Goal: Information Seeking & Learning: Compare options

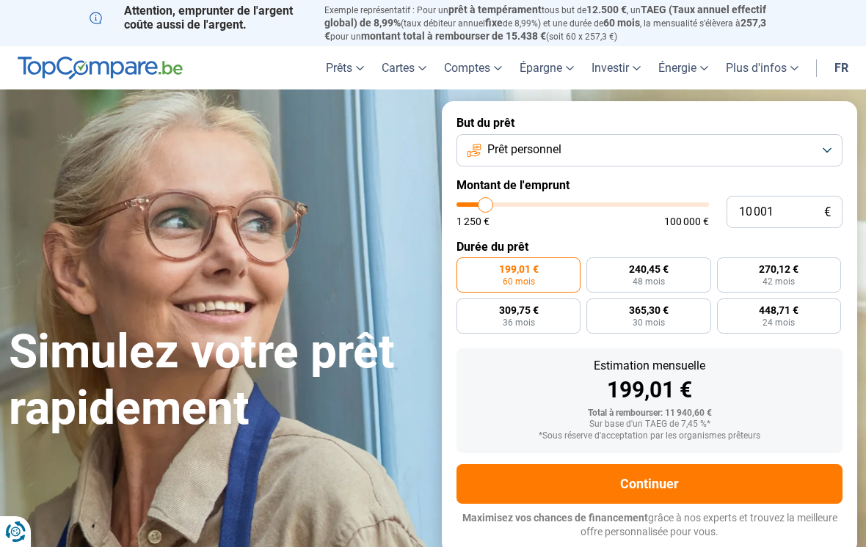
click at [830, 147] on button "Prêt personnel" at bounding box center [649, 150] width 386 height 32
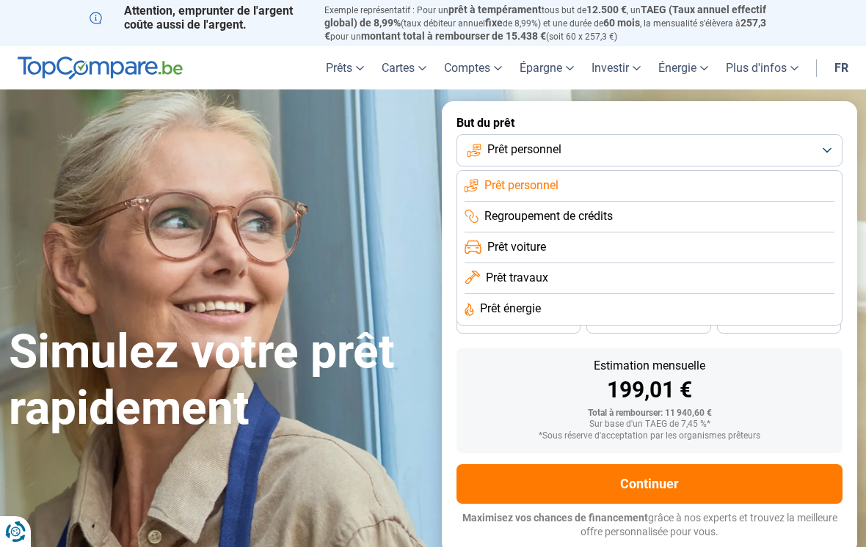
click at [595, 178] on li "Prêt personnel" at bounding box center [649, 186] width 370 height 31
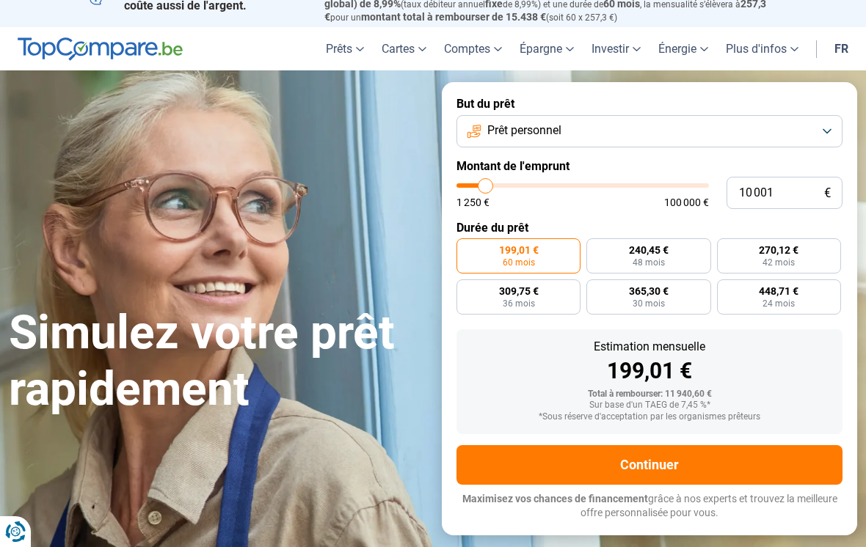
scroll to position [20, 0]
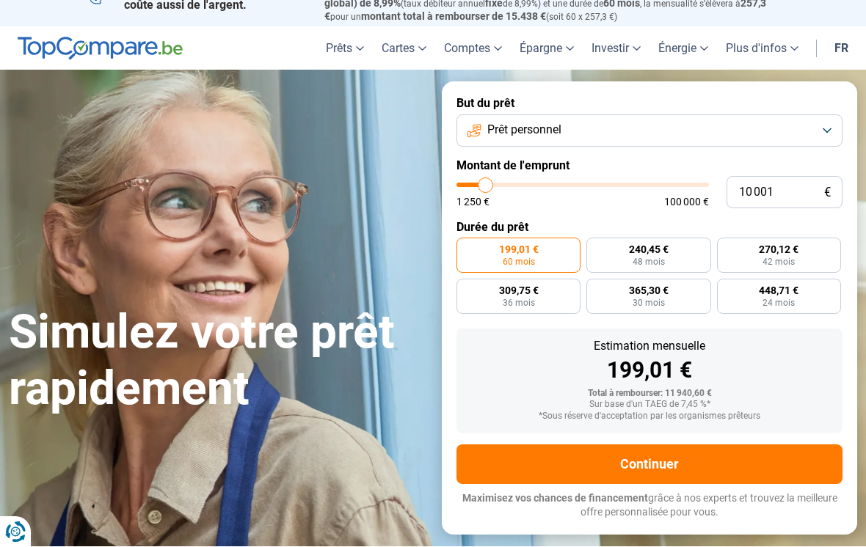
type input "11 250"
type input "11250"
type input "11 500"
type input "11500"
type input "12 000"
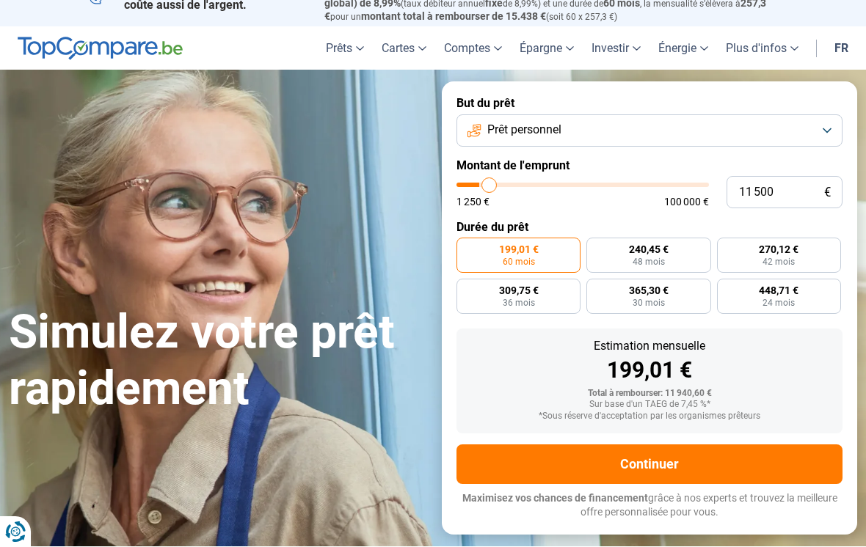
type input "12000"
type input "12 250"
type input "12250"
type input "12 750"
type input "12750"
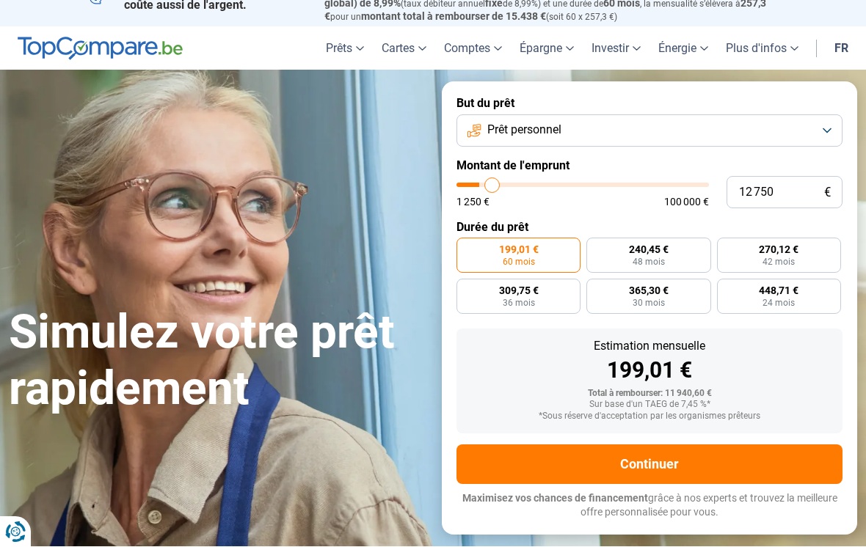
type input "13 000"
type input "13000"
type input "13 750"
type input "13750"
type input "14 250"
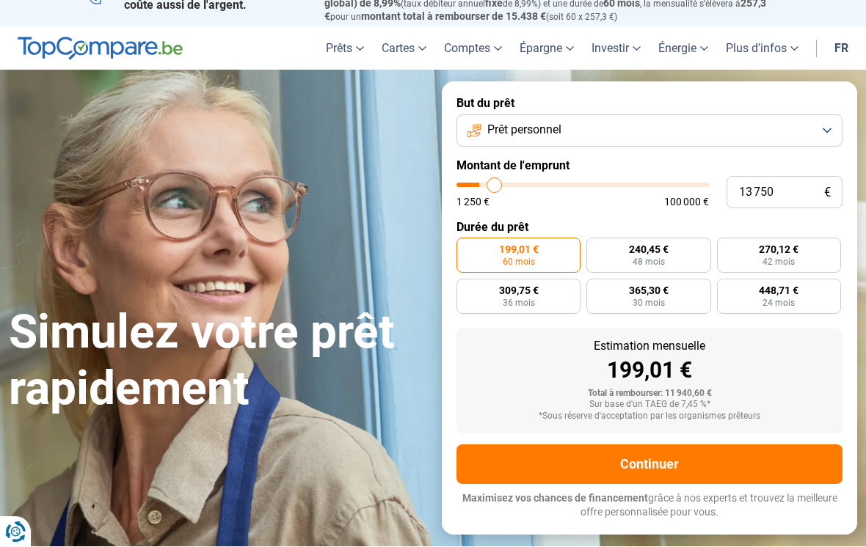
type input "14250"
type input "14 750"
type input "14750"
type input "15 250"
type input "15250"
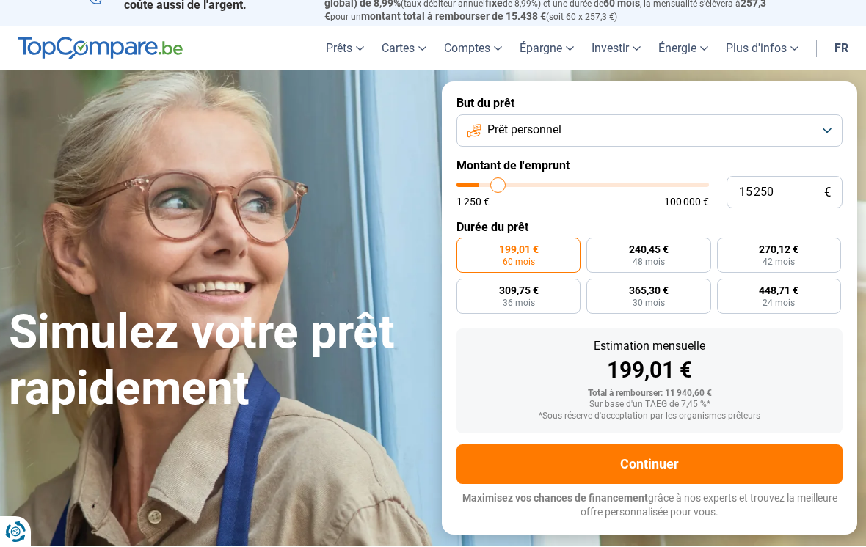
type input "16 000"
type input "16000"
type input "16 500"
type input "16500"
type input "16 750"
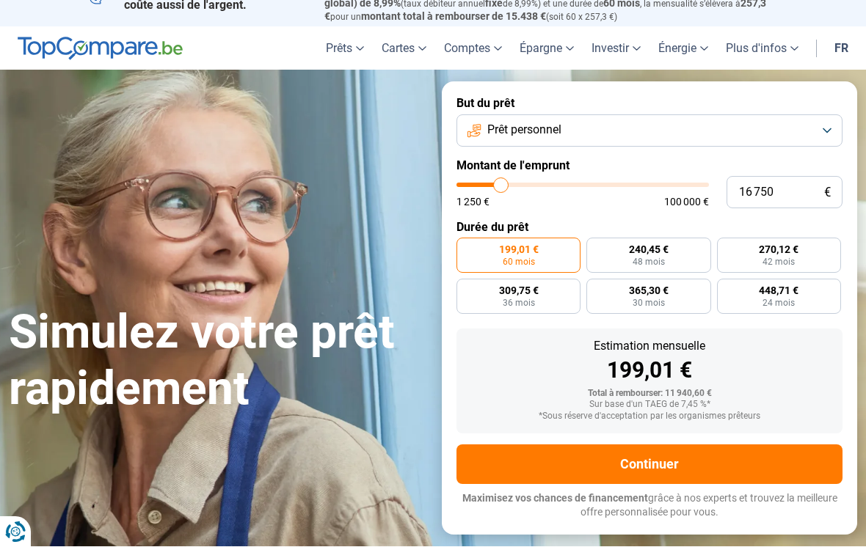
type input "16750"
type input "17 500"
type input "17500"
type input "17 750"
type input "17750"
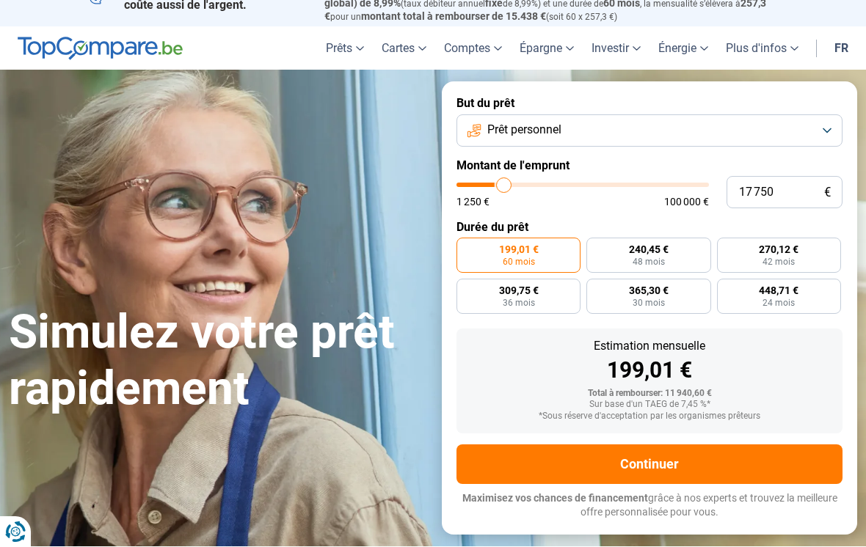
type input "18 250"
type input "18250"
type input "19 000"
type input "19000"
type input "19 250"
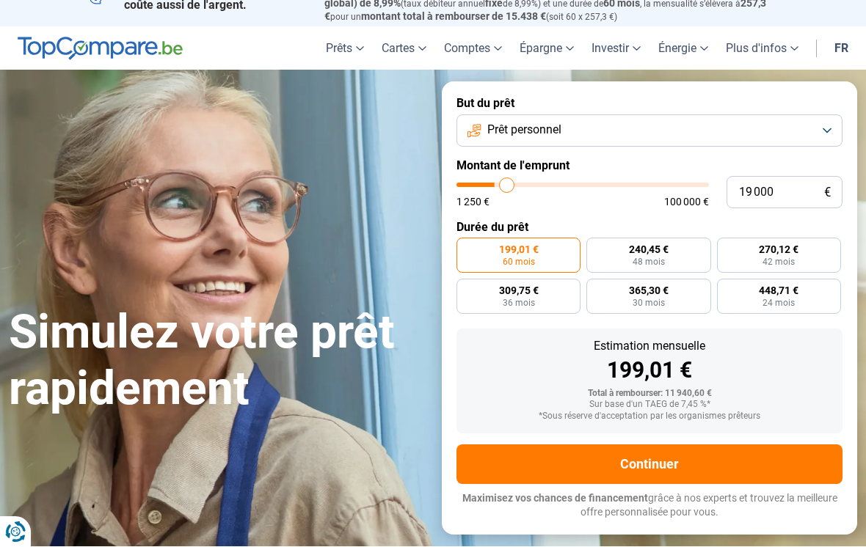
type input "19250"
type input "19 750"
type input "19750"
type input "20 500"
type input "20500"
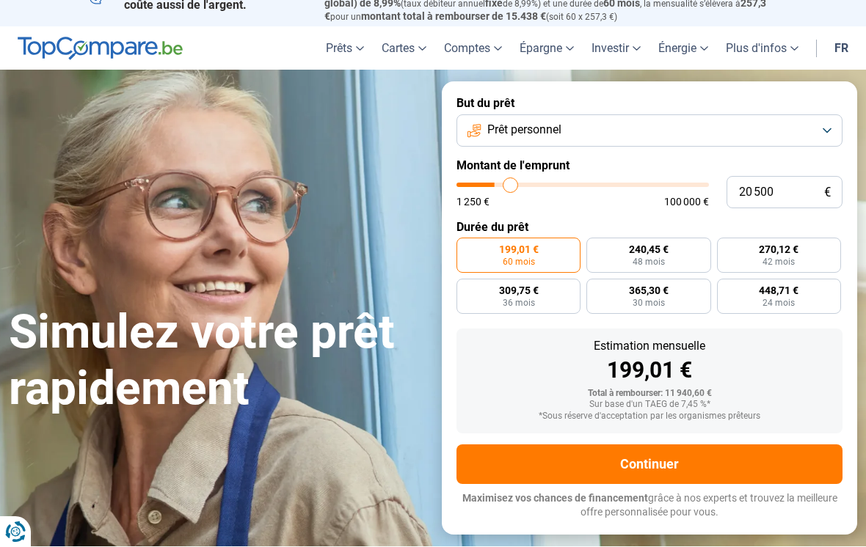
type input "20 750"
type input "20750"
type input "21 000"
type input "21000"
type input "21 750"
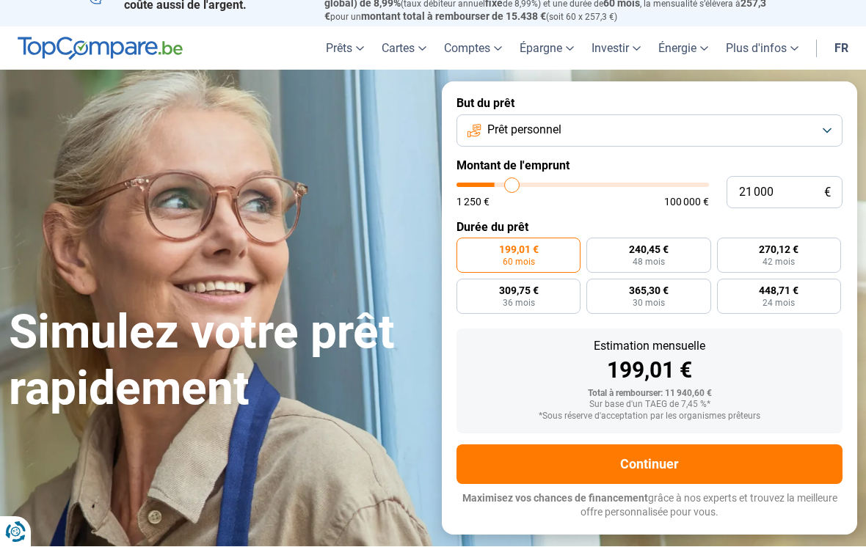
type input "21750"
type input "22 000"
type input "22000"
type input "22 750"
type input "22750"
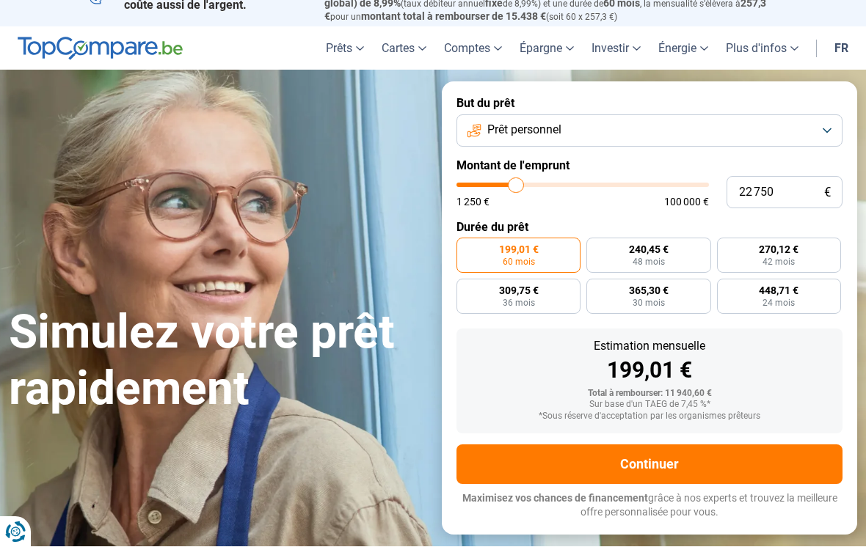
type input "23 250"
type input "23250"
type input "23 500"
type input "23500"
type input "23 750"
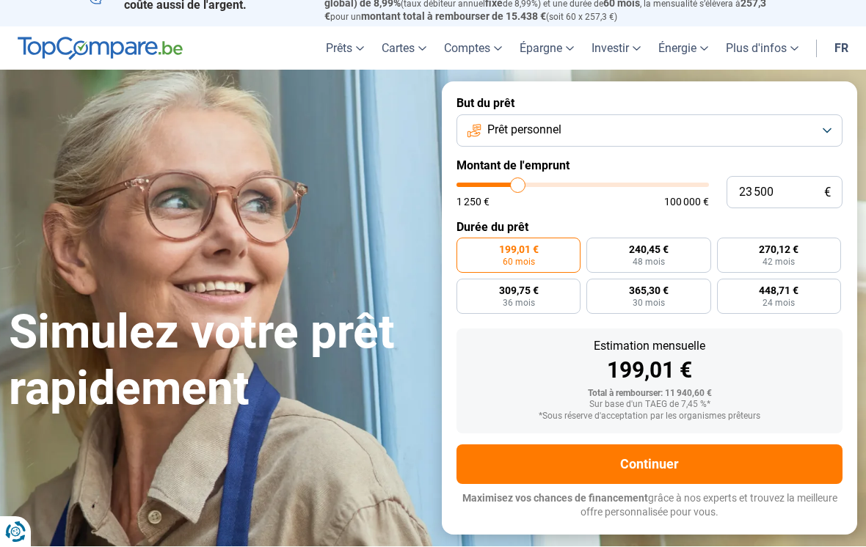
type input "23750"
type input "24 250"
type input "24250"
type input "24 500"
type input "24500"
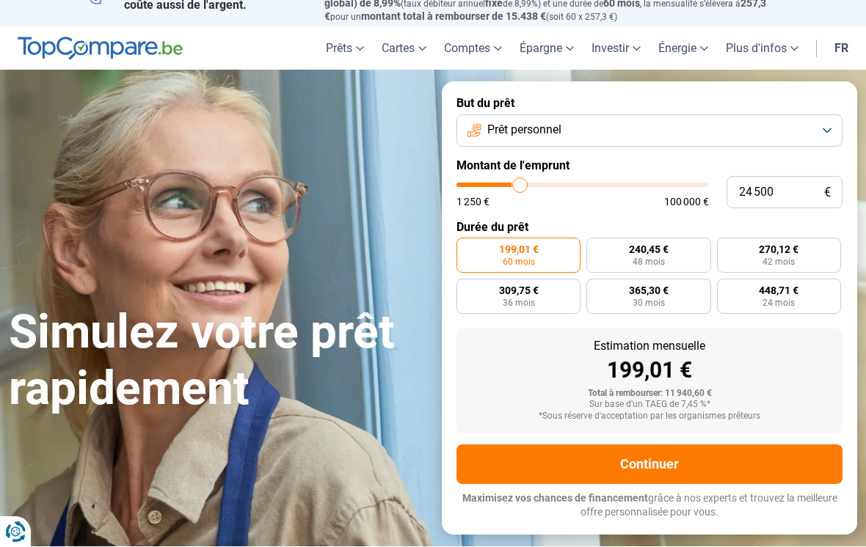
type input "24 750"
type input "24750"
type input "25 000"
type input "25000"
type input "25 500"
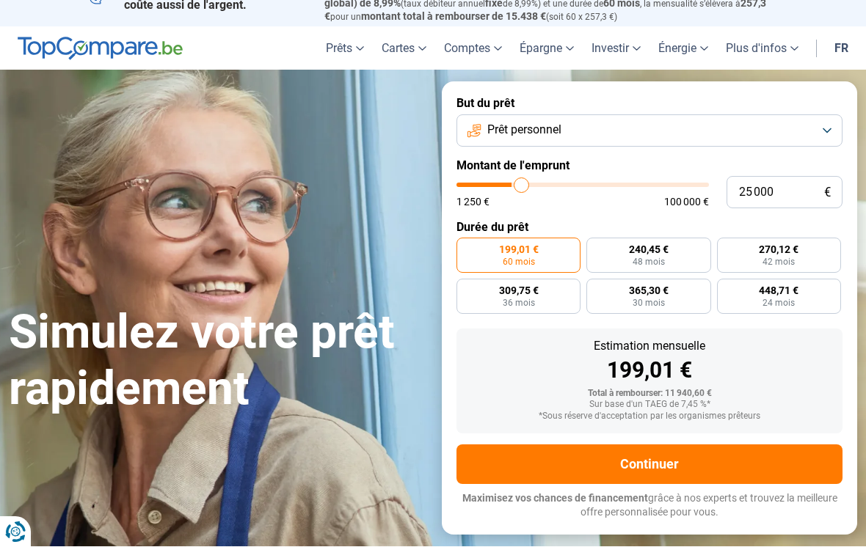
type input "25500"
type input "25 750"
type input "25750"
type input "26 000"
type input "26000"
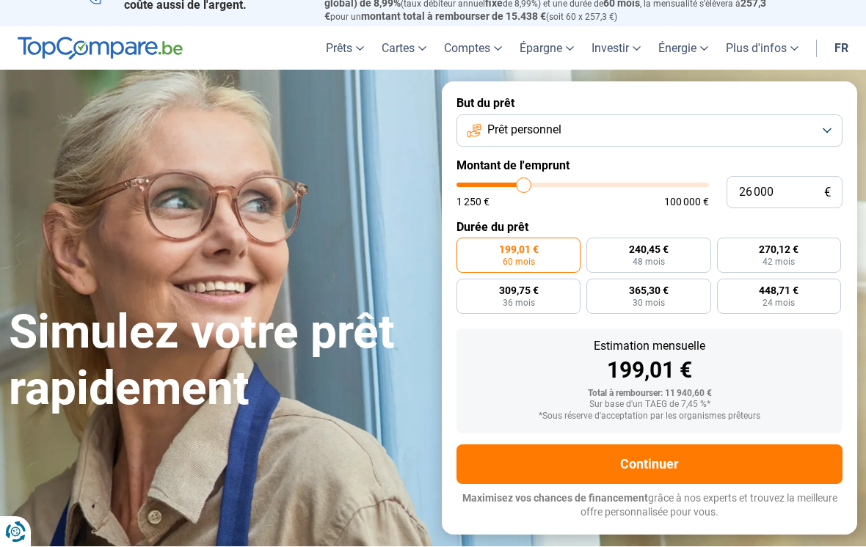
type input "26 250"
type input "26250"
radio input "false"
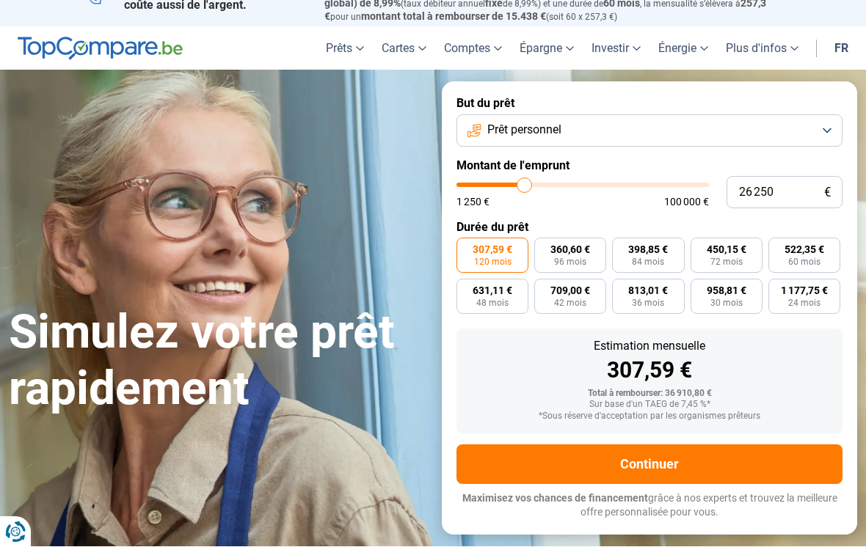
type input "25 750"
type input "25750"
type input "25 500"
type input "25500"
type input "25 000"
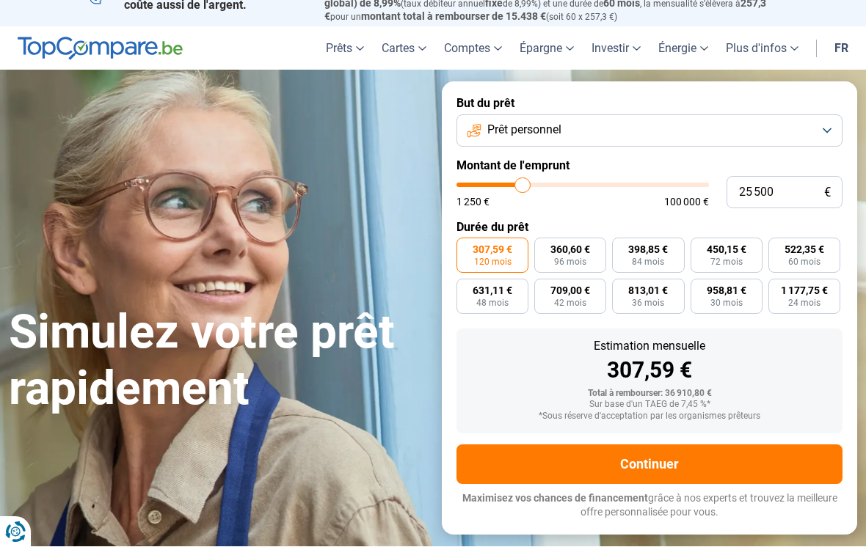
type input "25000"
type input "24 750"
type input "24750"
type input "24 500"
type input "24500"
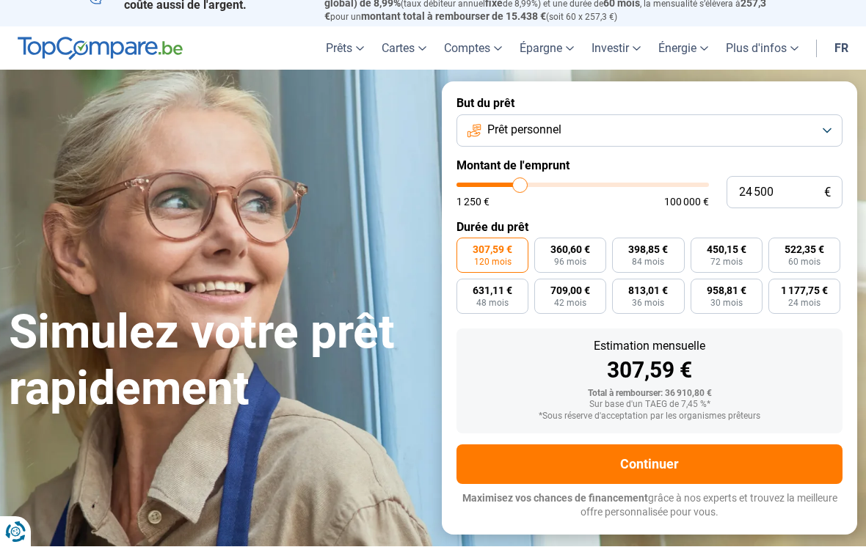
type input "24 250"
type input "24250"
type input "23 750"
type input "23750"
type input "23 500"
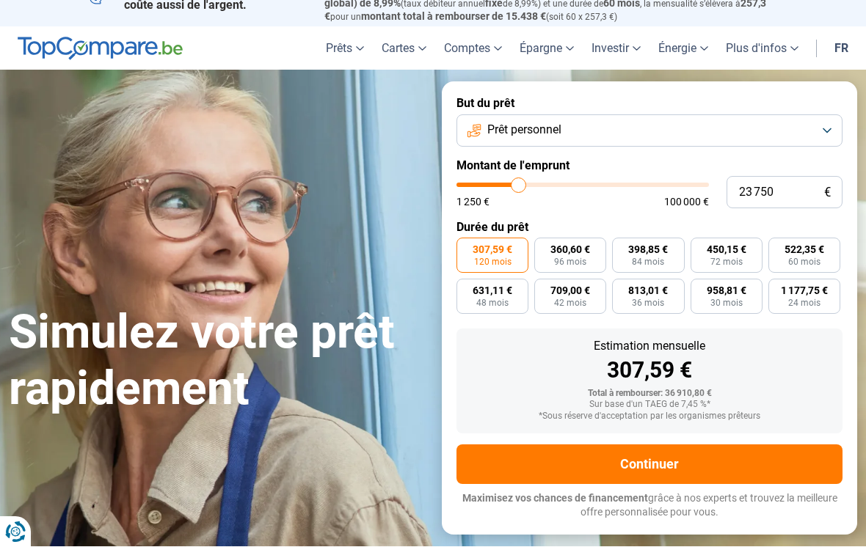
type input "23500"
type input "23 250"
type input "23250"
type input "23 000"
type input "23000"
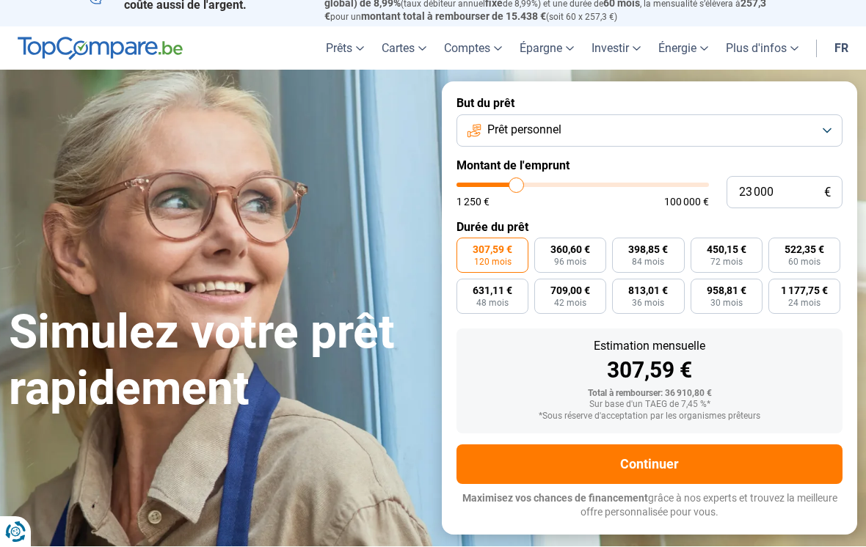
type input "22 750"
type input "22750"
type input "22 250"
type input "22250"
type input "22 000"
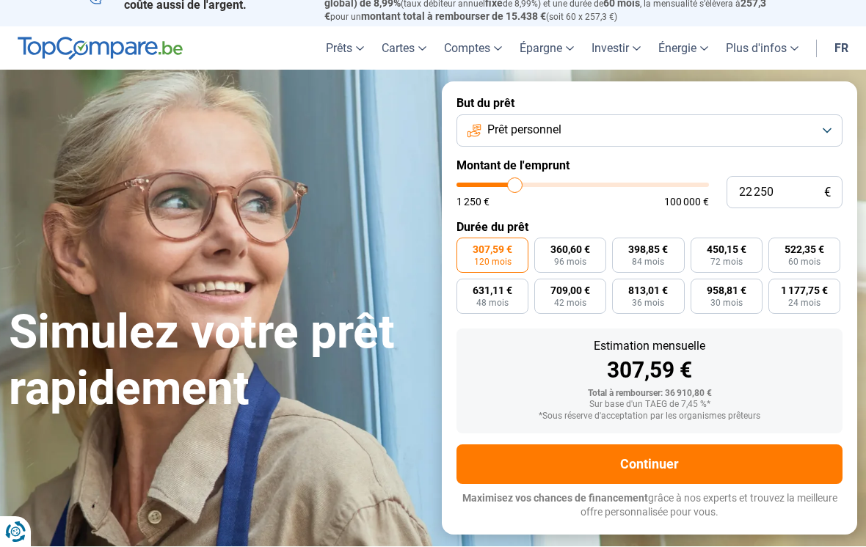
type input "22000"
type input "21 750"
type input "21750"
type input "21 500"
type input "21500"
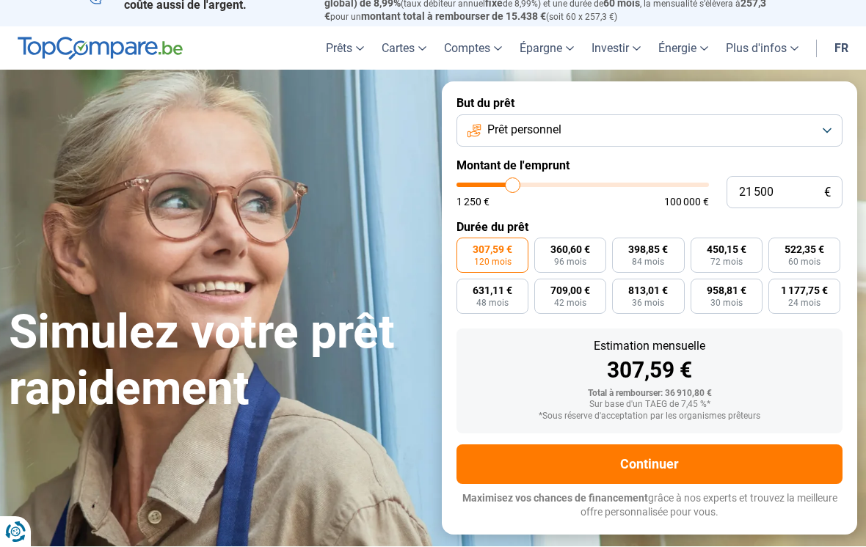
type input "21 000"
type input "21000"
type input "20 750"
type input "20750"
type input "20 500"
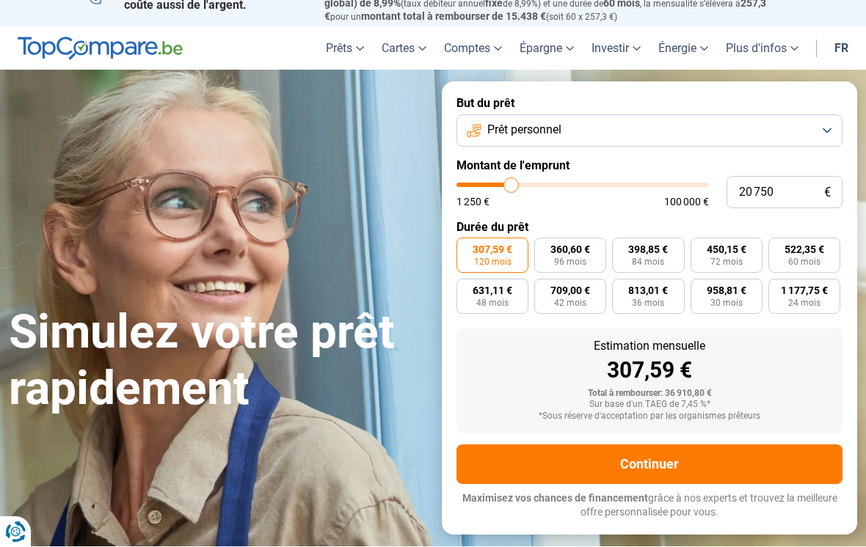
type input "20500"
type input "20 250"
type input "20250"
type input "19 750"
type input "19750"
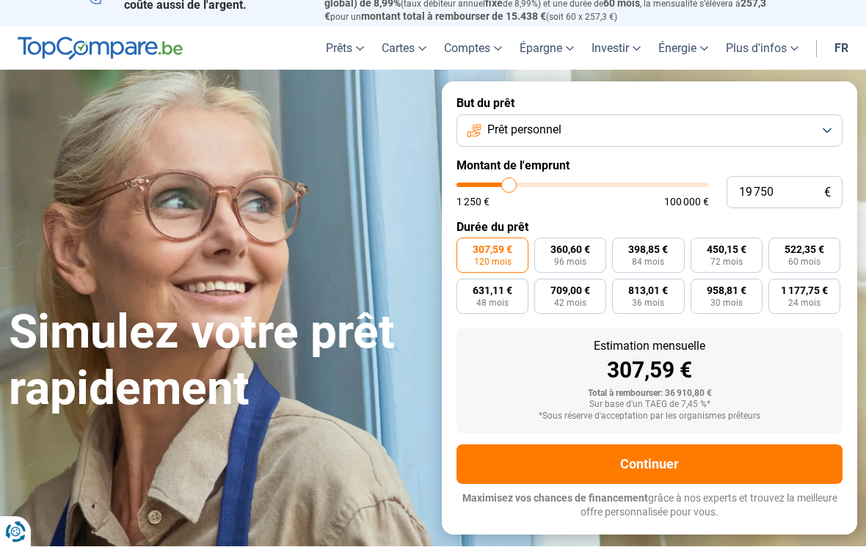
type input "19 500"
type input "19500"
type input "19 250"
type input "19250"
type input "19 000"
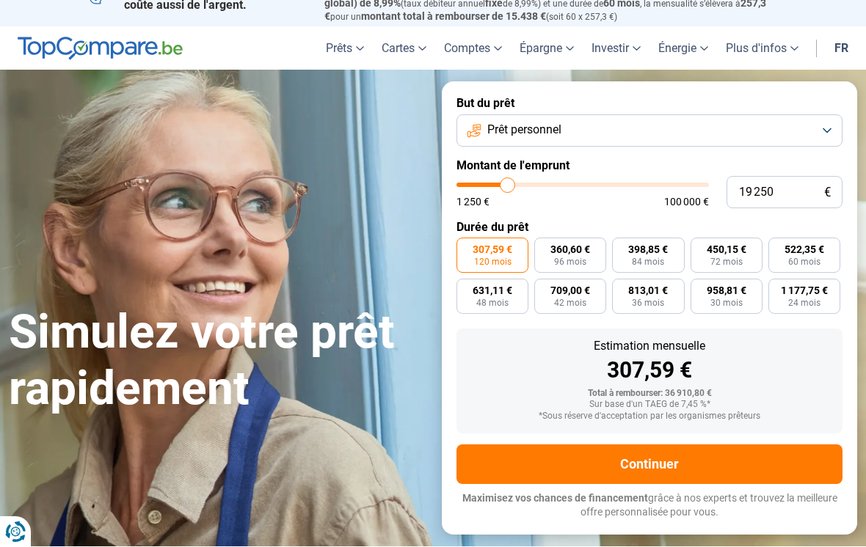
type input "19000"
type input "18 750"
type input "18750"
type input "18 250"
type input "18250"
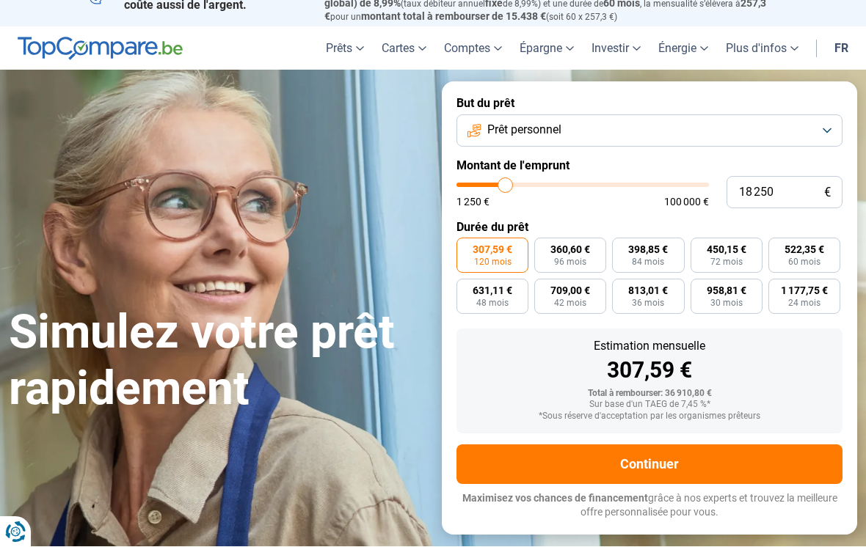
type input "18 000"
type input "18000"
type input "17 750"
type input "17750"
type input "17 500"
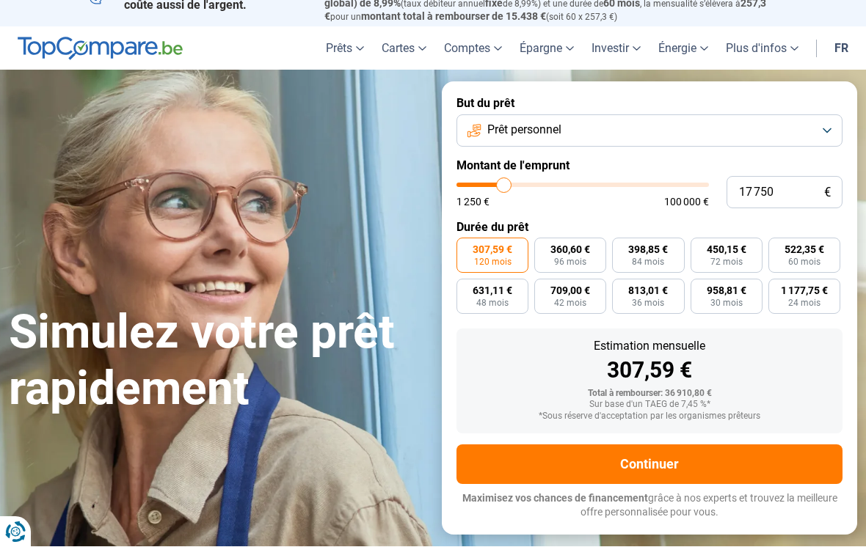
type input "17500"
type input "17 000"
type input "17000"
type input "16 750"
type input "16750"
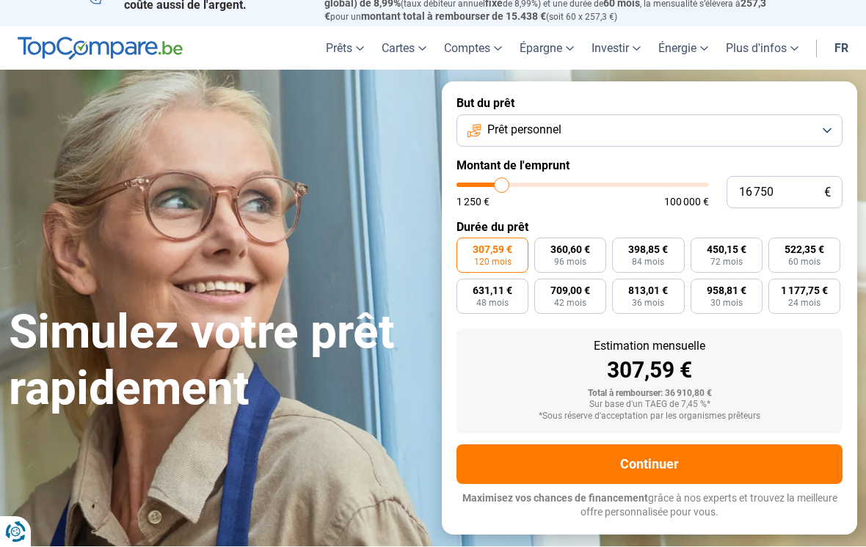
type input "16 500"
type input "16500"
type input "16 250"
type input "16250"
type input "16 000"
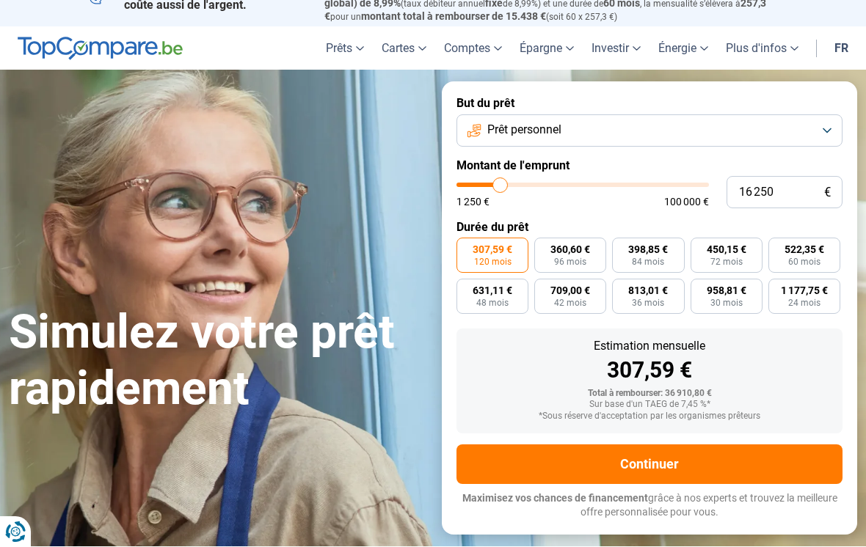
type input "16000"
type input "15 500"
type input "15500"
type input "15 250"
type input "15250"
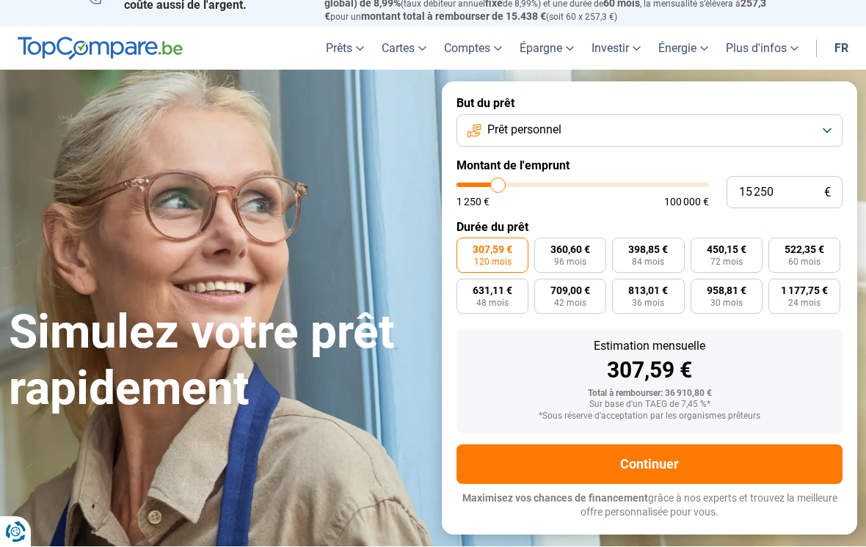
type input "15 000"
type input "15000"
type input "14 750"
type input "14750"
type input "14 250"
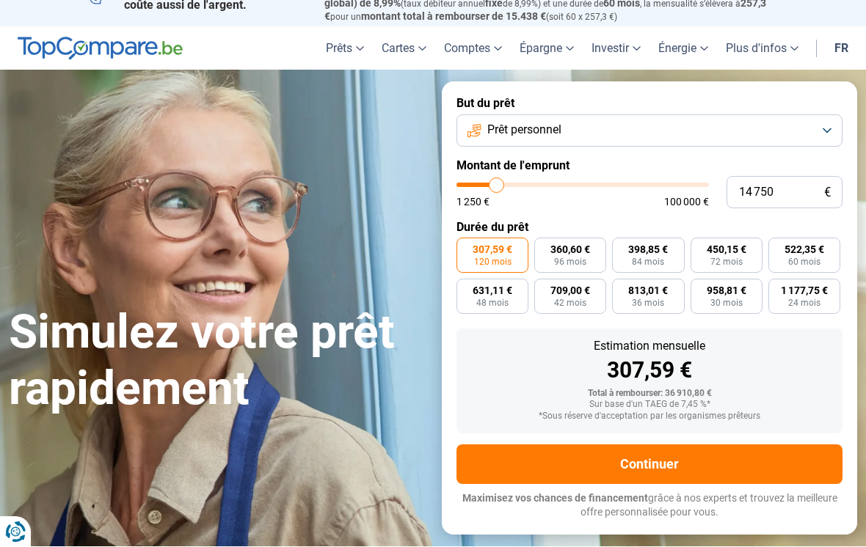
type input "14250"
type input "14 000"
type input "14000"
type input "13 750"
type input "13750"
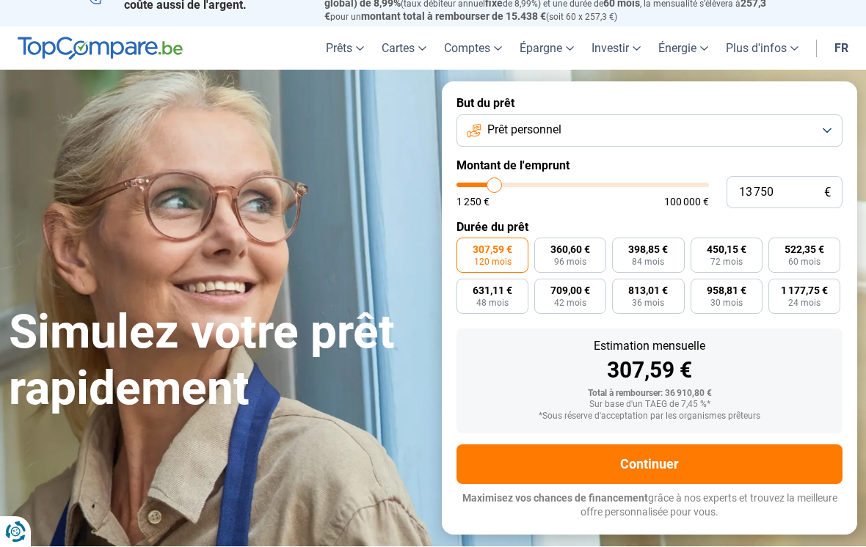
type input "13 500"
type input "13500"
type input "13 000"
type input "13000"
type input "12 750"
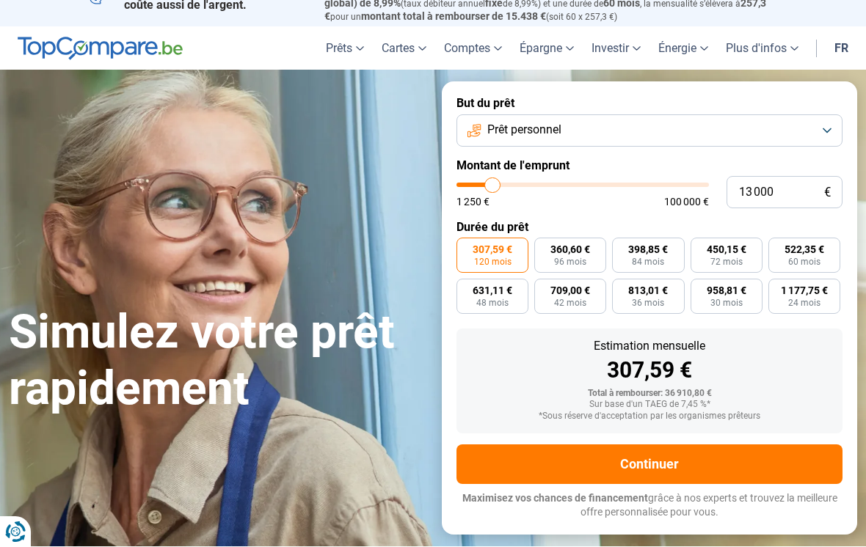
type input "12750"
type input "12 500"
type input "12500"
type input "12 250"
type input "12250"
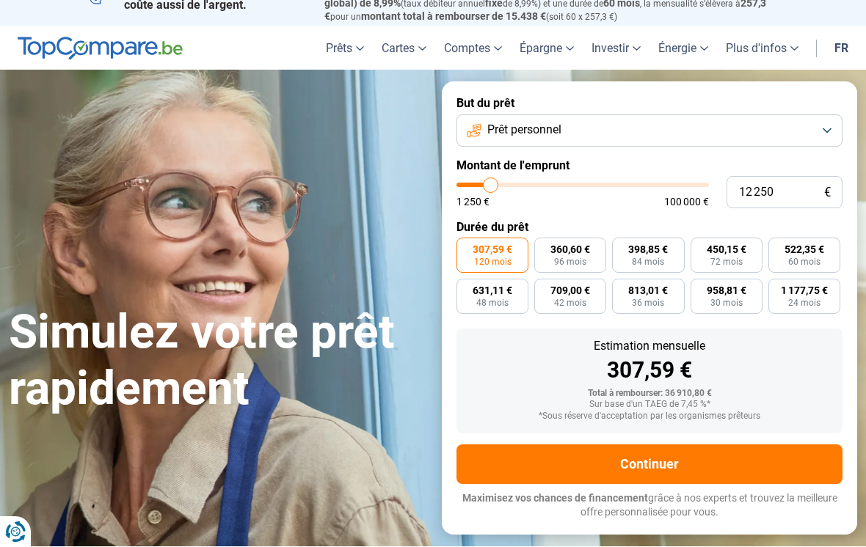
type input "12 000"
type input "12000"
type input "11 500"
type input "11500"
type input "11 250"
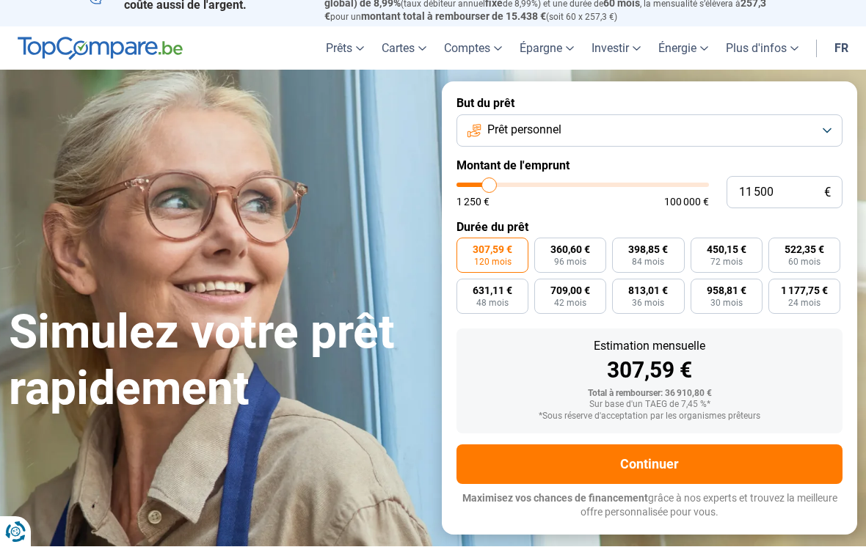
type input "11250"
type input "11 000"
type input "11000"
type input "10 750"
type input "10750"
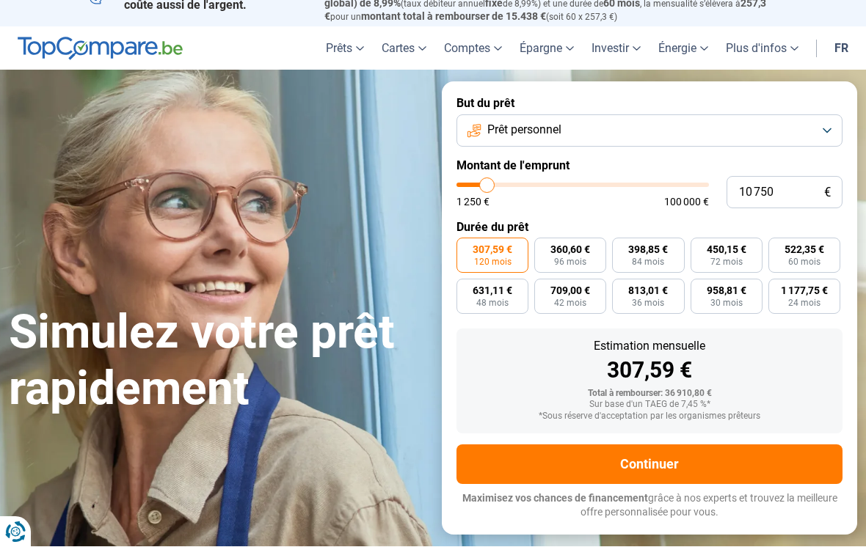
type input "10 250"
type input "10250"
type input "10 000"
type input "10000"
type input "9 750"
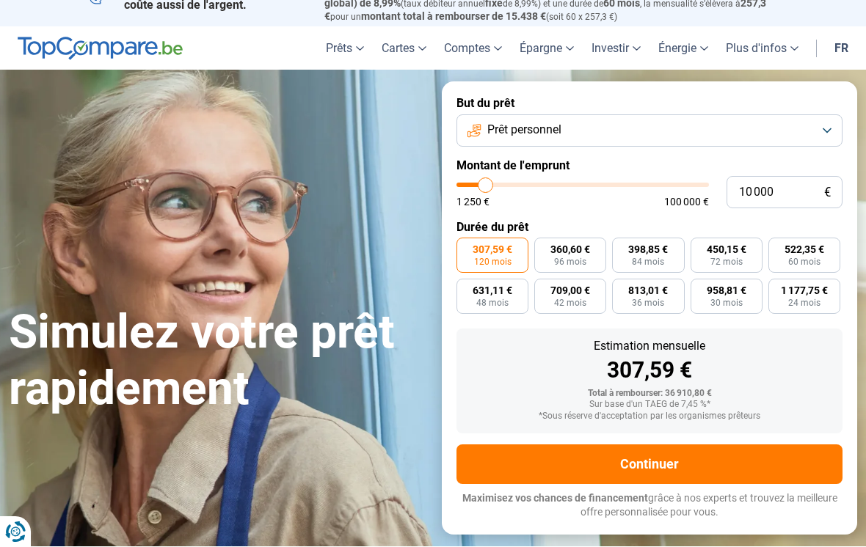
type input "9750"
type input "9 500"
type input "9500"
type input "9 000"
type input "9000"
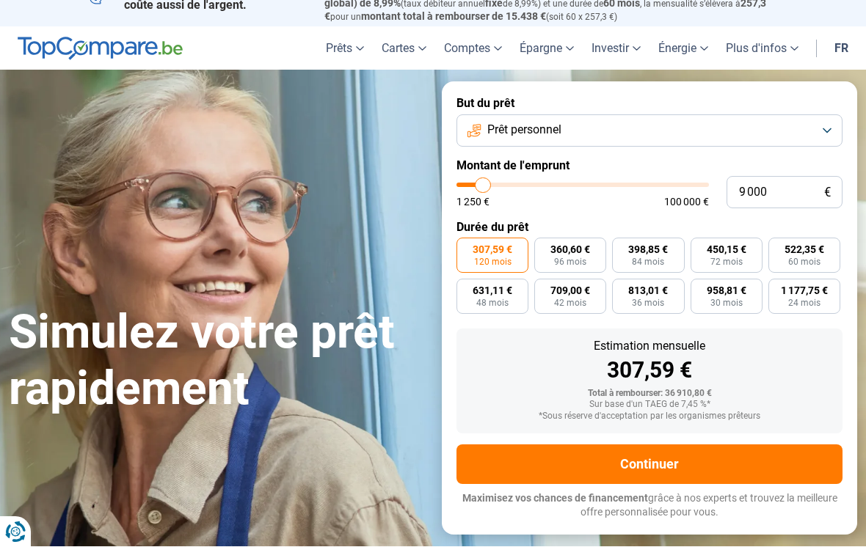
type input "8 750"
type input "8750"
type input "8 500"
type input "8500"
type input "8 250"
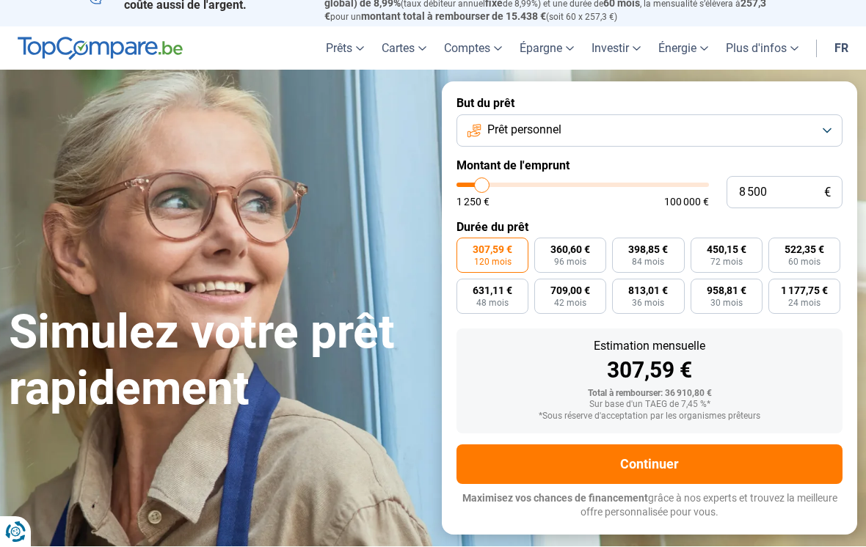
type input "8250"
type input "8 000"
type input "8000"
type input "7 500"
type input "7500"
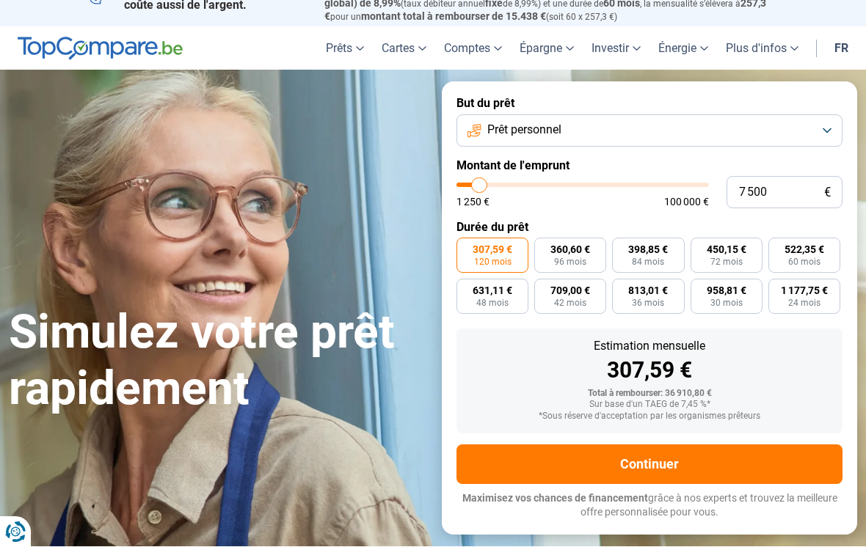
type input "7 250"
type input "7250"
type input "7 000"
type input "7000"
type input "6 750"
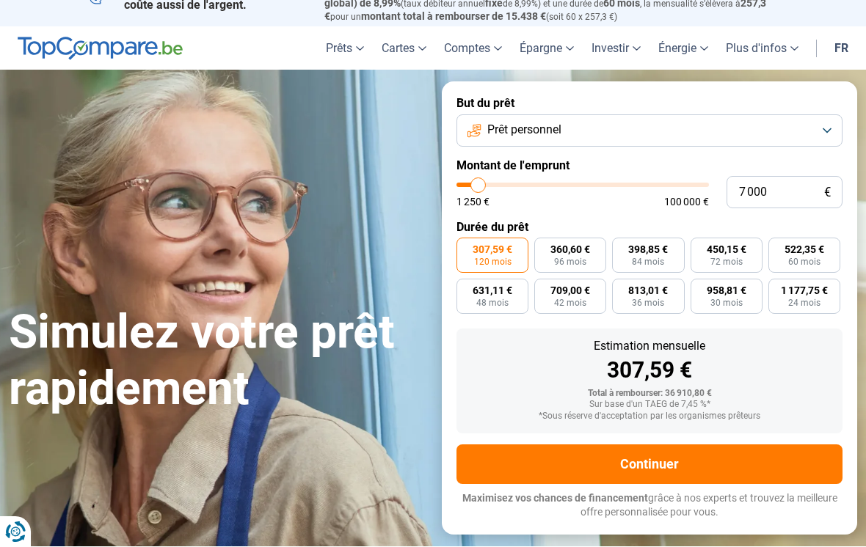
type input "6750"
type input "6 250"
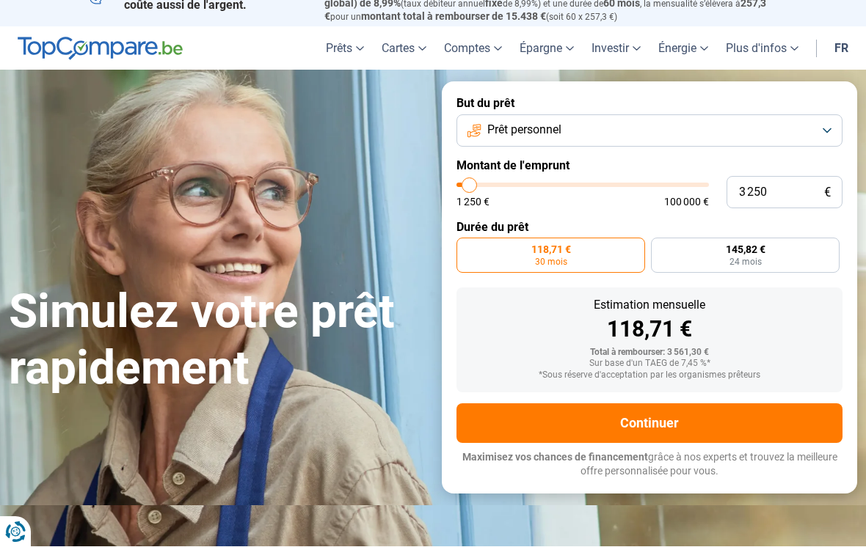
click at [647, 417] on button "Continuer" at bounding box center [649, 423] width 386 height 40
